Goal: Find contact information: Find contact information

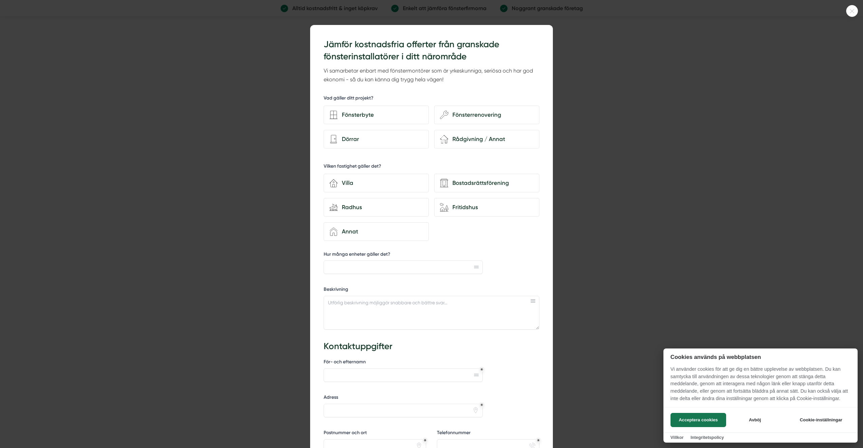
click at [232, 56] on div at bounding box center [431, 224] width 863 height 448
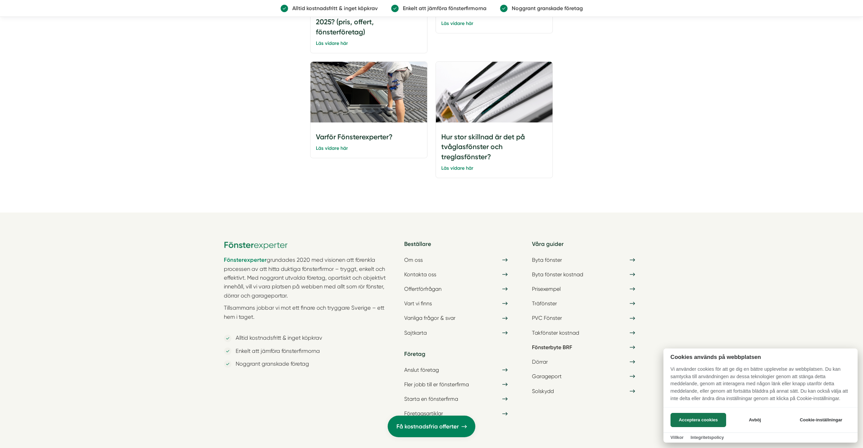
scroll to position [3721, 0]
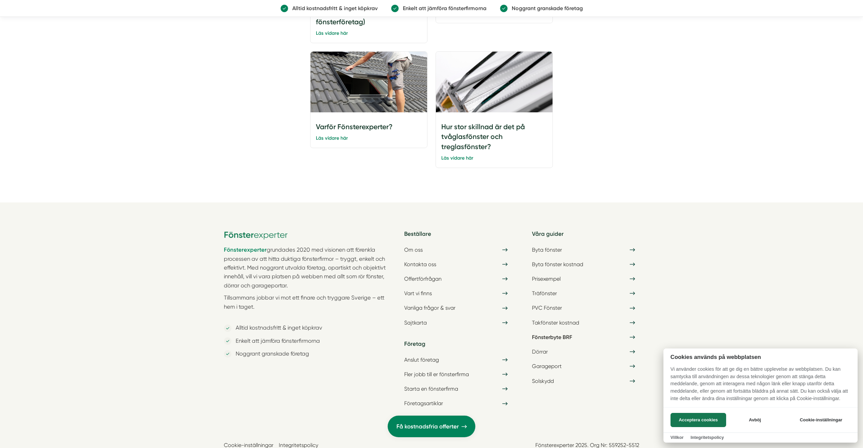
click at [614, 418] on div at bounding box center [431, 224] width 863 height 448
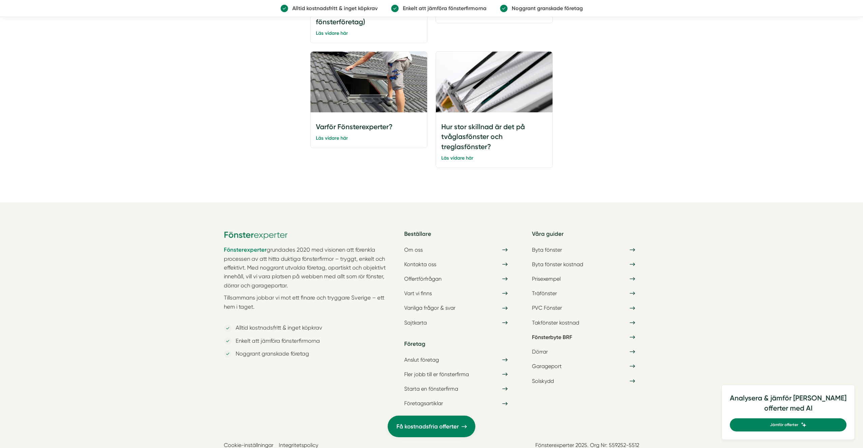
drag, startPoint x: 614, startPoint y: 418, endPoint x: 626, endPoint y: 417, distance: 11.8
click at [626, 442] on link "Fönsterexperter 2025. Org Nr: 559252-5512" at bounding box center [587, 445] width 104 height 6
copy link "Fönsterexperter 2025. Org Nr: 559252-5512"
click at [245, 229] on img at bounding box center [256, 234] width 64 height 11
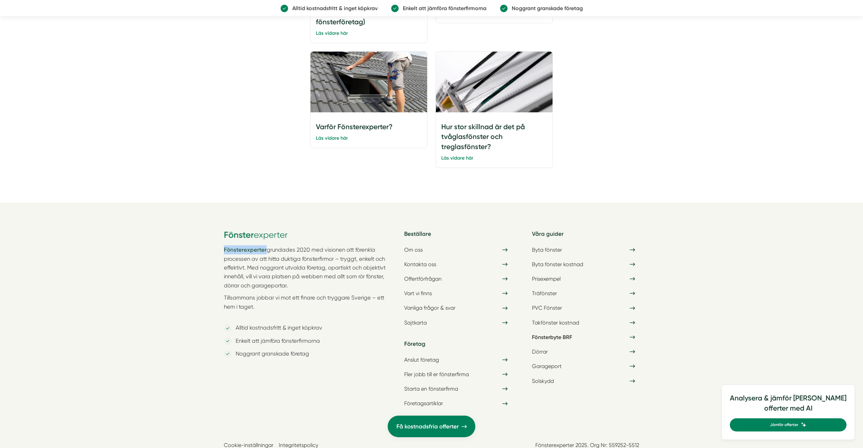
copy strong "Fönsterexperter"
click at [428, 258] on link "Kontakta oss" at bounding box center [455, 264] width 111 height 12
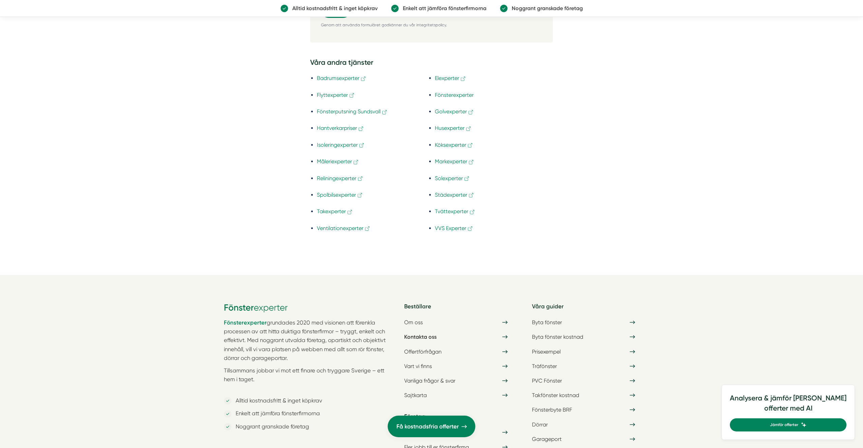
scroll to position [1632, 0]
